Goal: Task Accomplishment & Management: Manage account settings

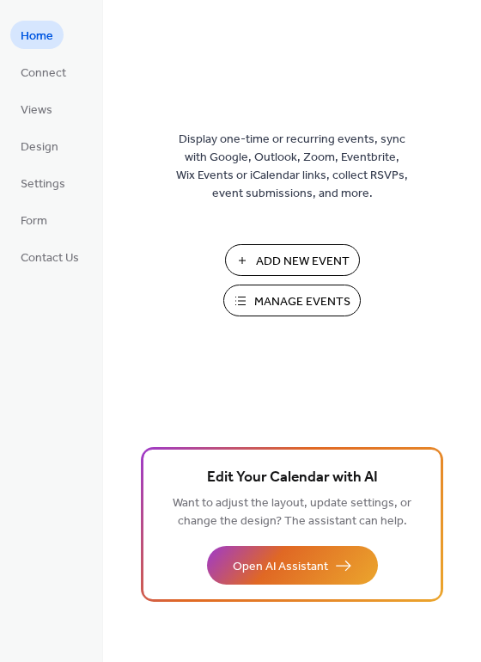
click at [272, 308] on span "Manage Events" at bounding box center [302, 302] width 96 height 18
click at [28, 183] on span "Settings" at bounding box center [43, 184] width 45 height 18
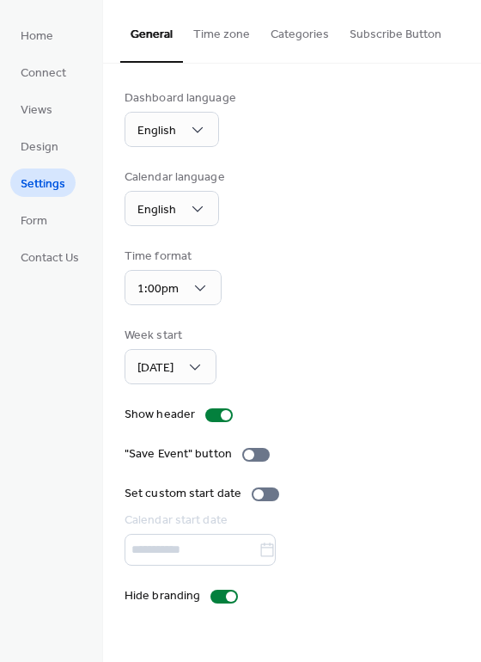
click at [278, 29] on button "Categories" at bounding box center [299, 30] width 79 height 61
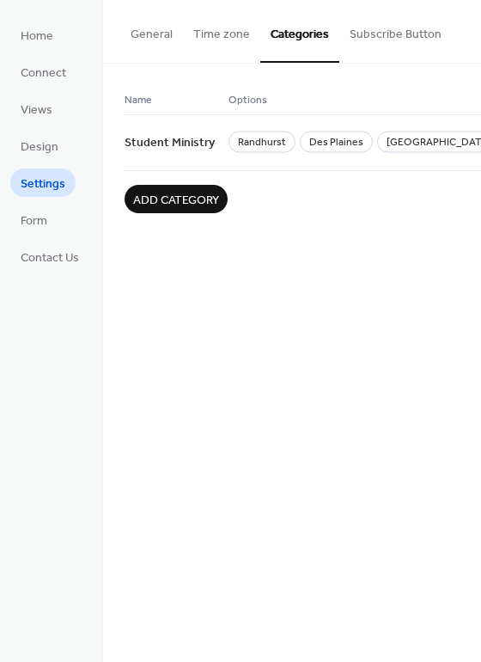
click at [384, 21] on button "Subscribe Button" at bounding box center [395, 30] width 113 height 61
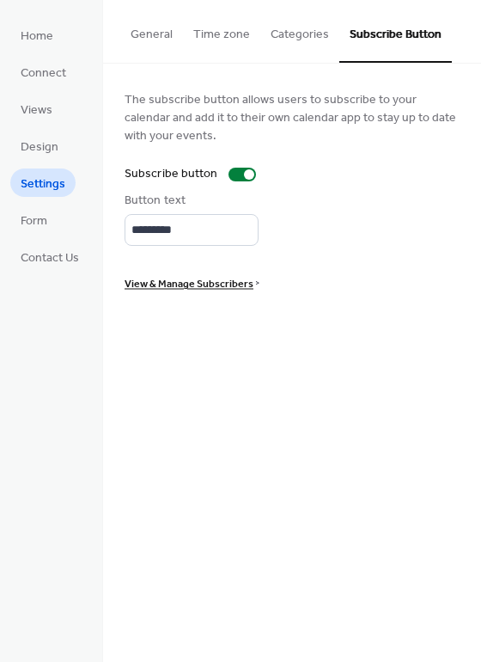
click at [202, 287] on span "View & Manage Subscribers" at bounding box center [189, 284] width 129 height 18
